Goal: Information Seeking & Learning: Find specific fact

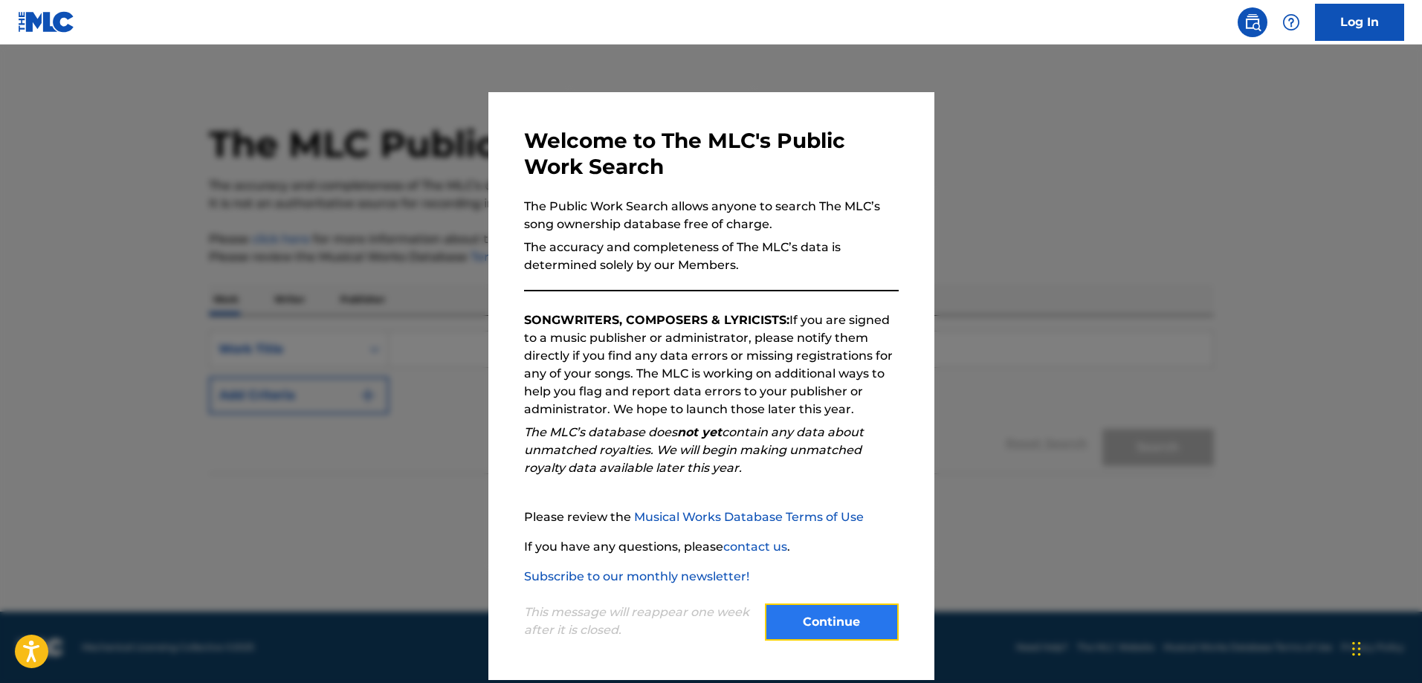
click at [812, 621] on button "Continue" at bounding box center [832, 622] width 134 height 37
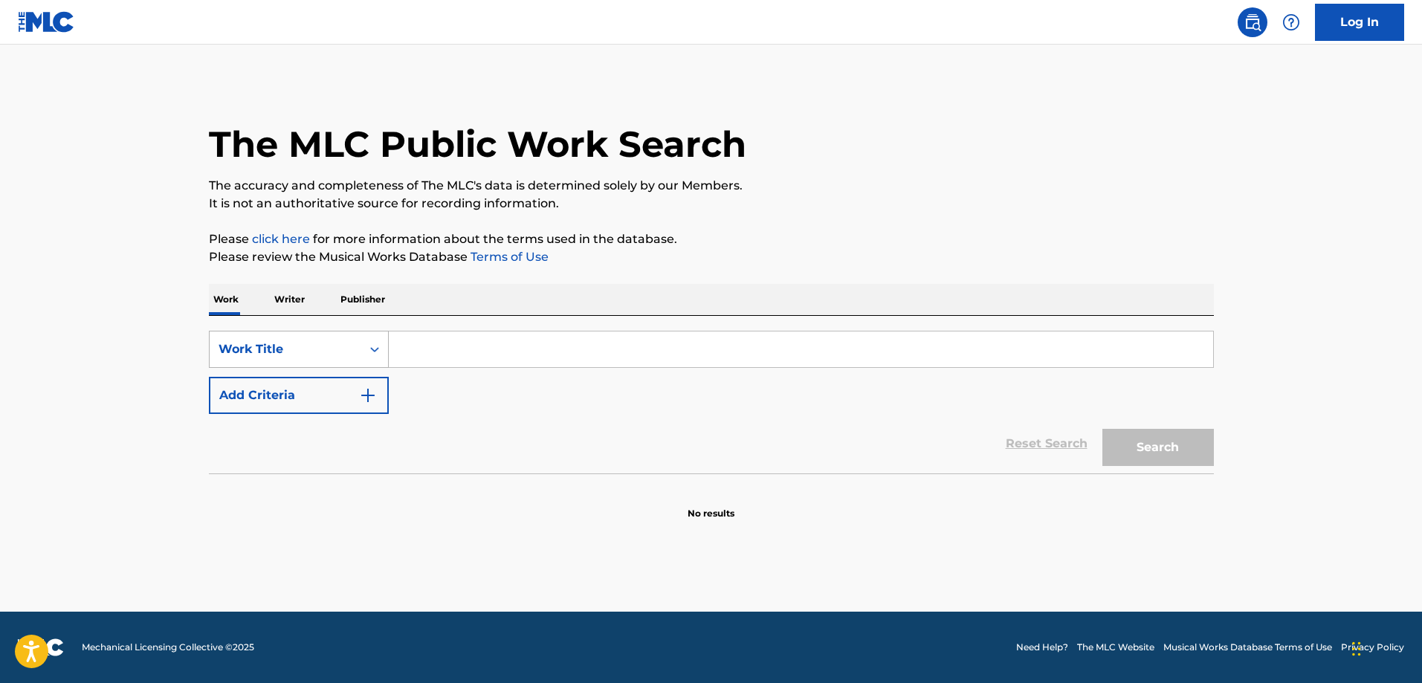
click at [346, 338] on div "Work Title" at bounding box center [286, 349] width 152 height 28
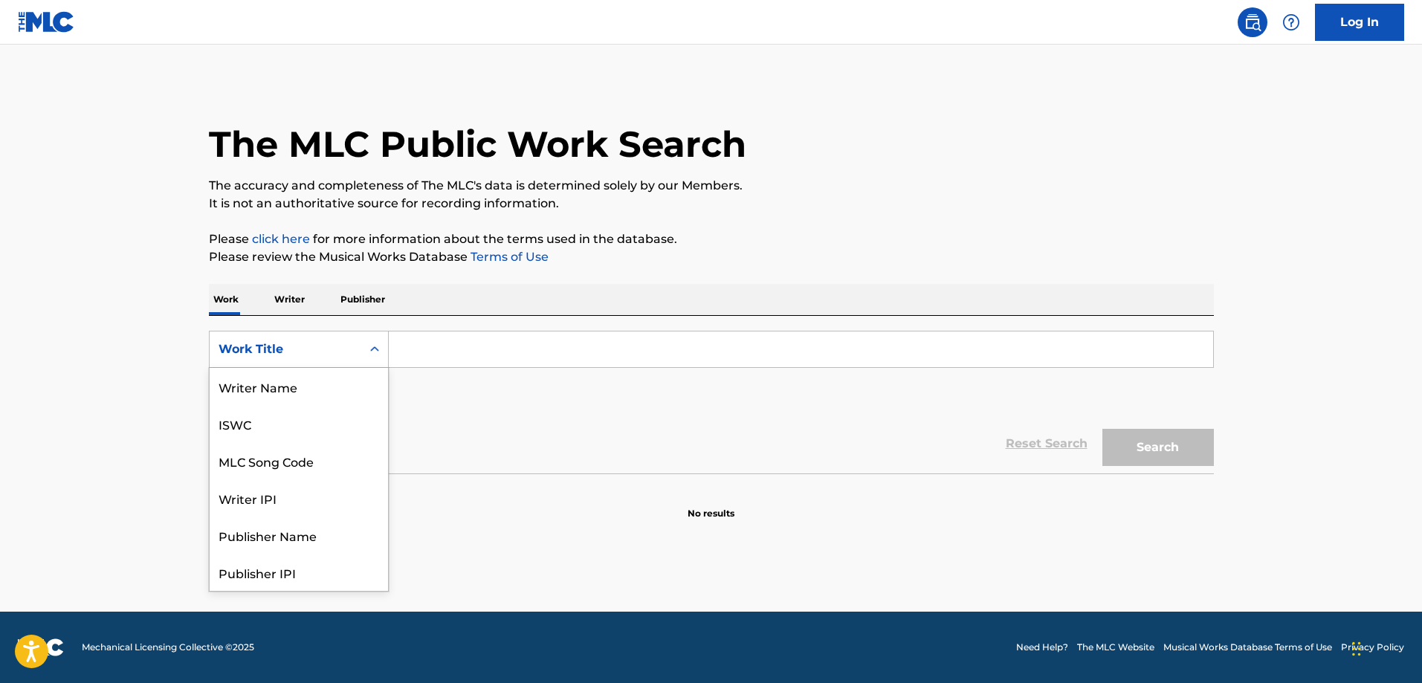
scroll to position [74, 0]
click at [306, 382] on div "MLC Song Code" at bounding box center [299, 386] width 178 height 37
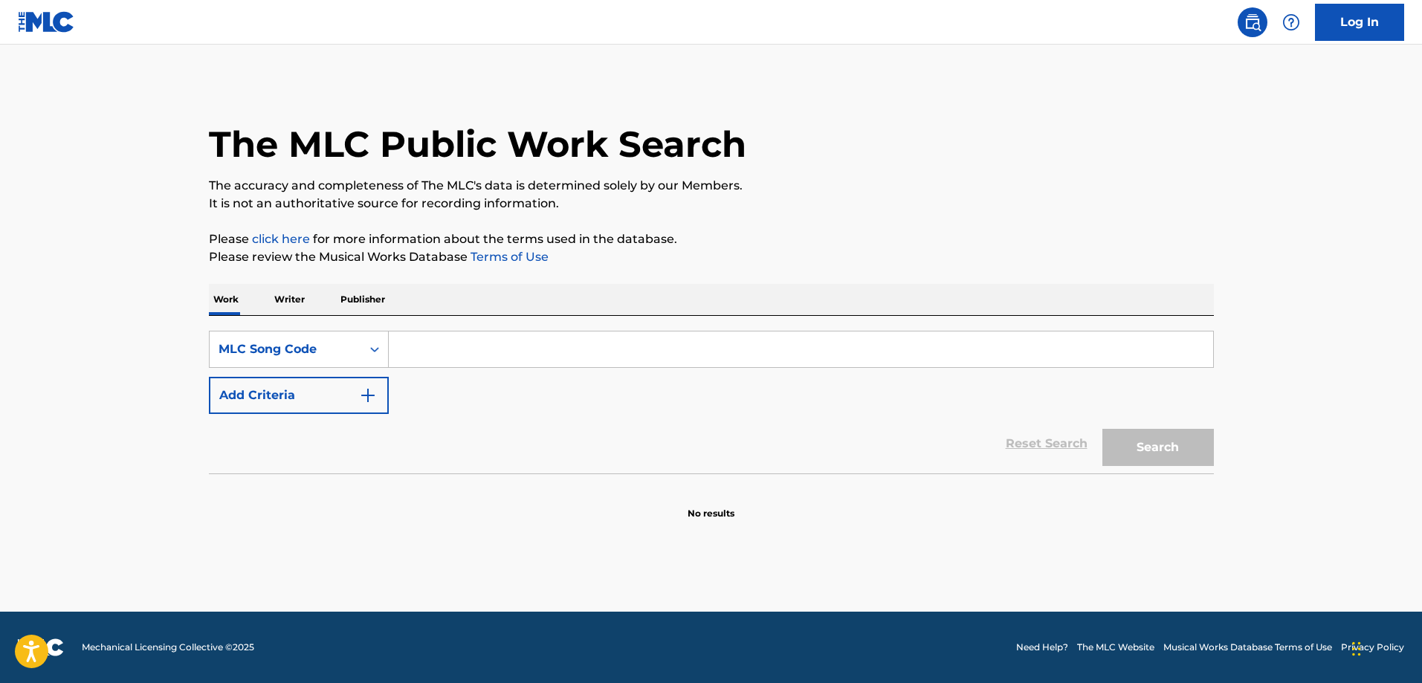
click at [444, 354] on input "Search Form" at bounding box center [801, 349] width 824 height 36
paste input "BA8ZI0"
type input "BA8ZI0"
click at [1171, 444] on button "Search" at bounding box center [1157, 447] width 111 height 37
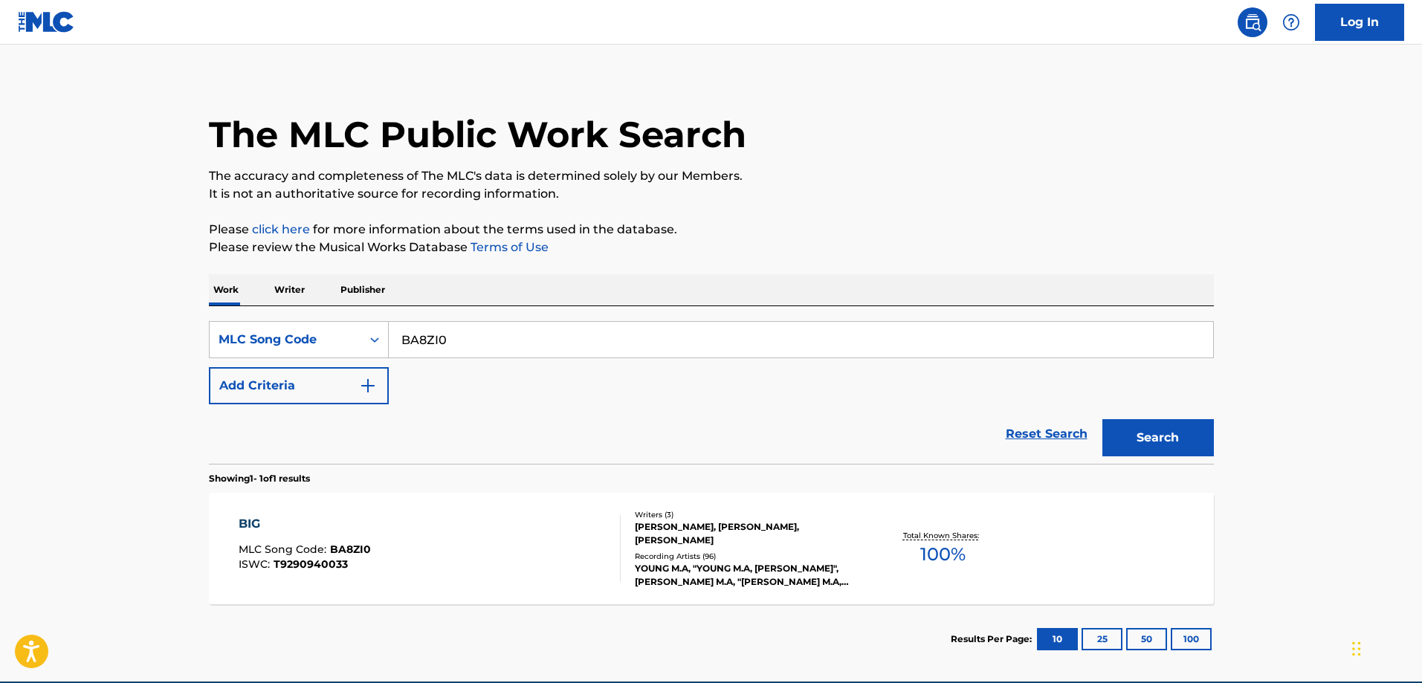
scroll to position [80, 0]
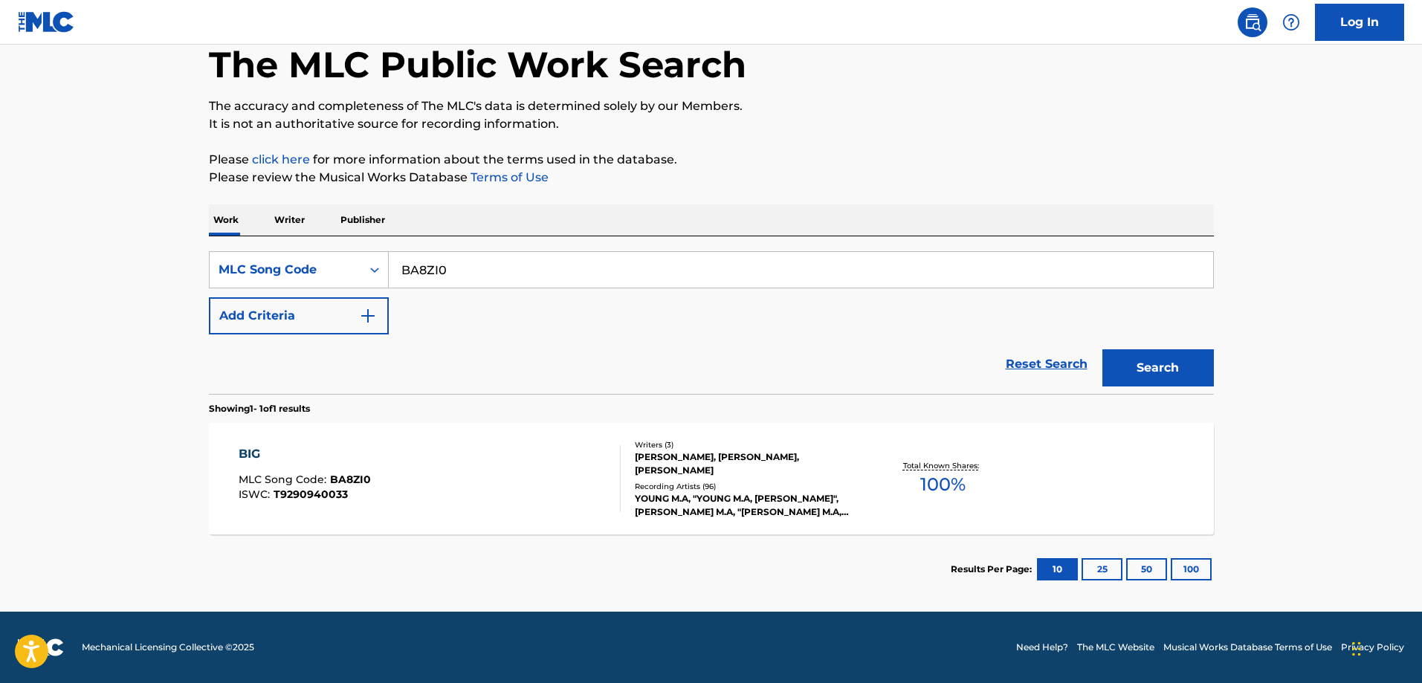
click at [554, 474] on div "BIG MLC Song Code : BA8ZI0 ISWC : T9290940033" at bounding box center [430, 478] width 382 height 67
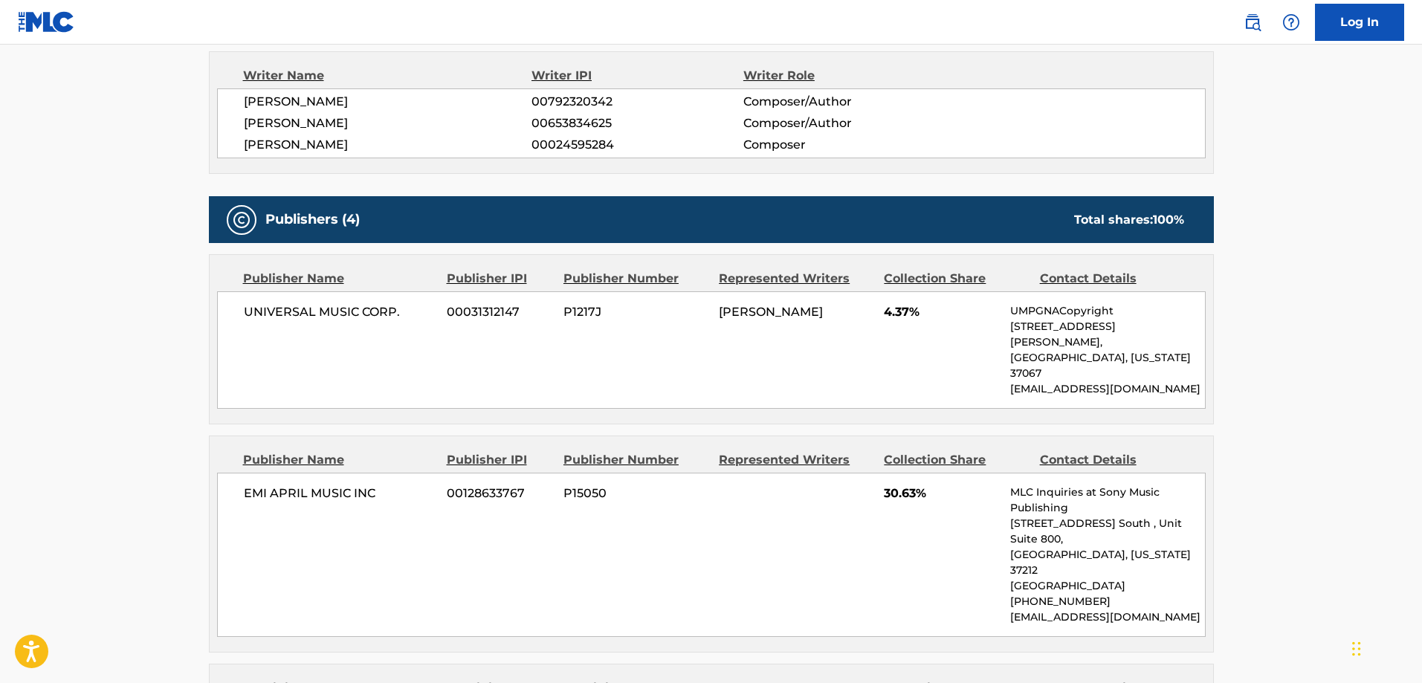
scroll to position [976, 0]
